Goal: Information Seeking & Learning: Learn about a topic

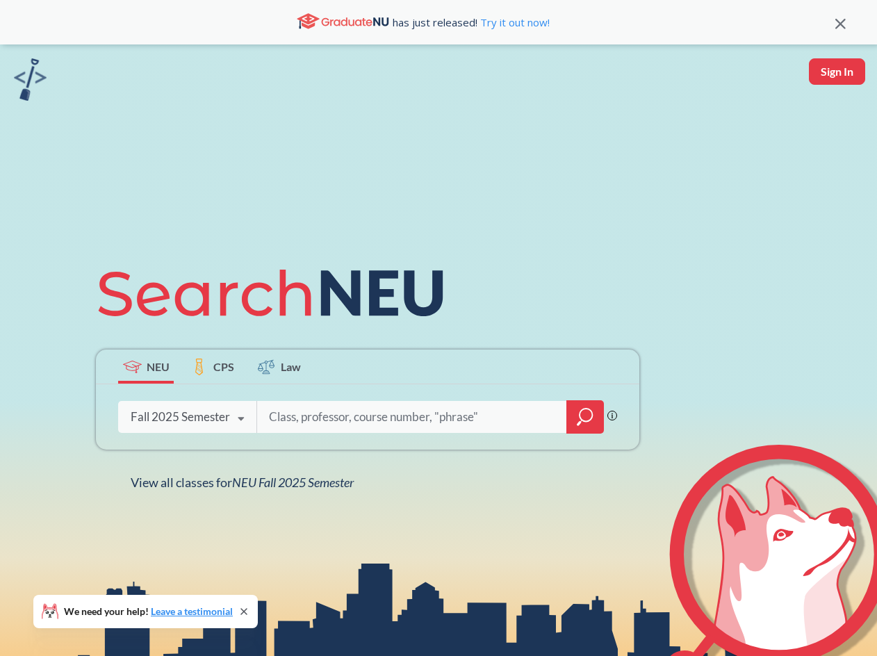
click at [225, 420] on div "Fall 2025 Semester" at bounding box center [180, 416] width 99 height 15
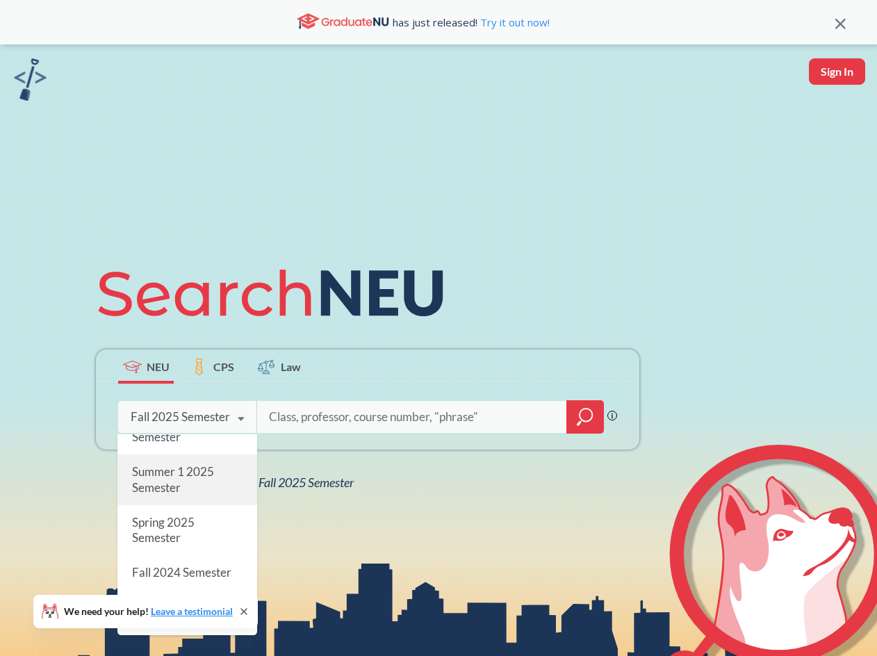
scroll to position [139, 0]
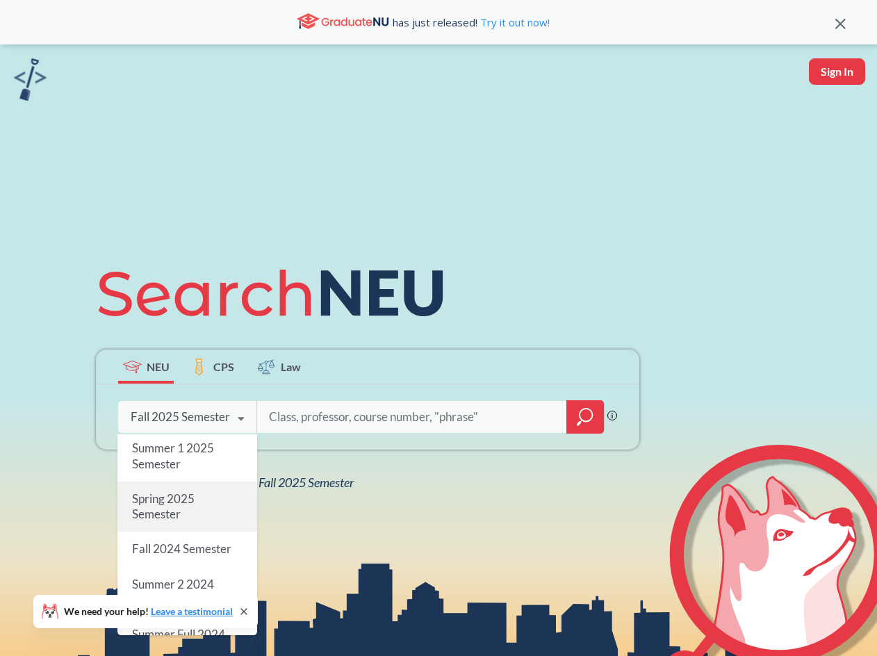
click at [192, 523] on div "Spring 2025 Semester" at bounding box center [187, 507] width 140 height 50
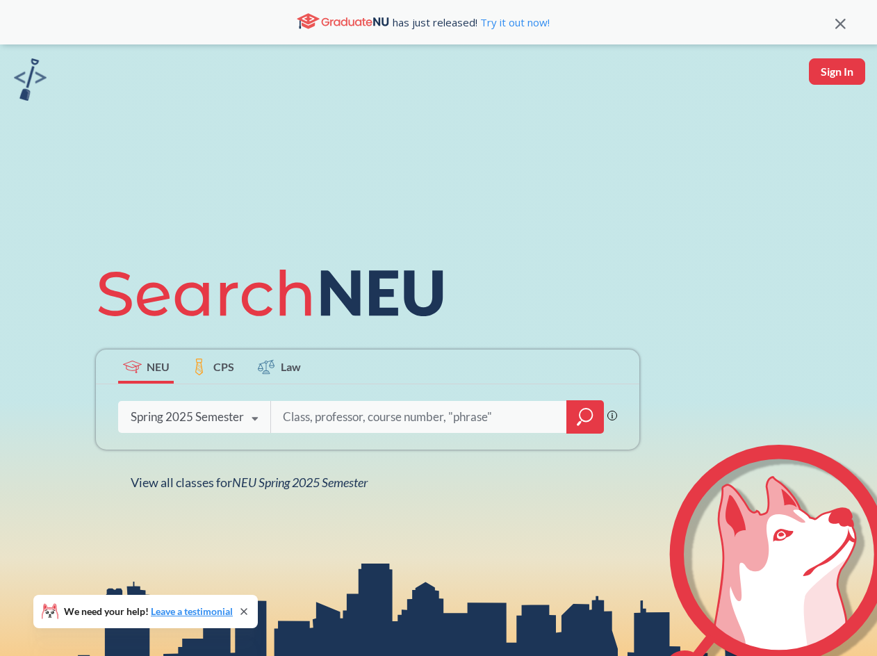
click at [324, 420] on input "search" at bounding box center [418, 416] width 275 height 29
type input "Physics"
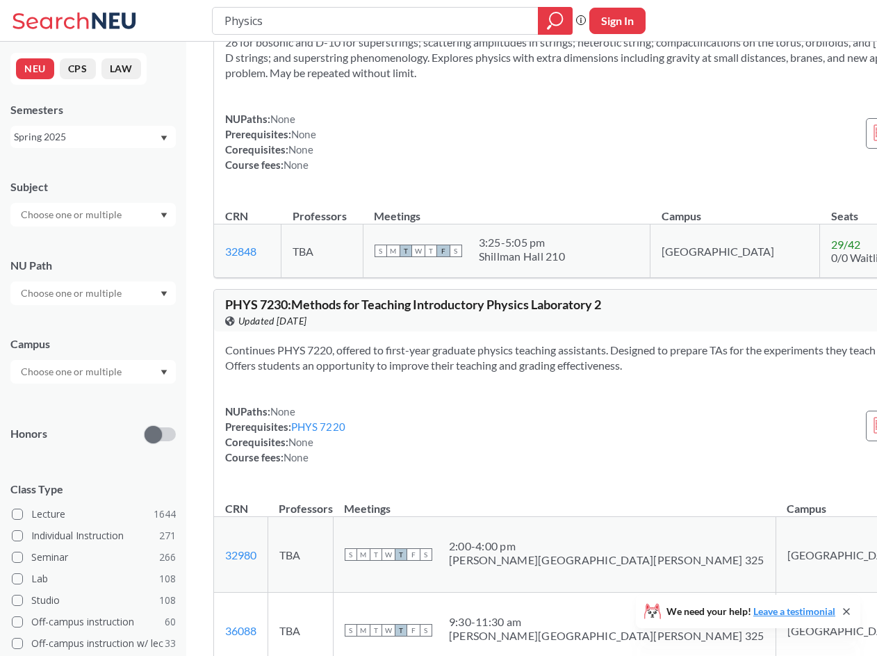
scroll to position [7088, 0]
